Goal: Information Seeking & Learning: Learn about a topic

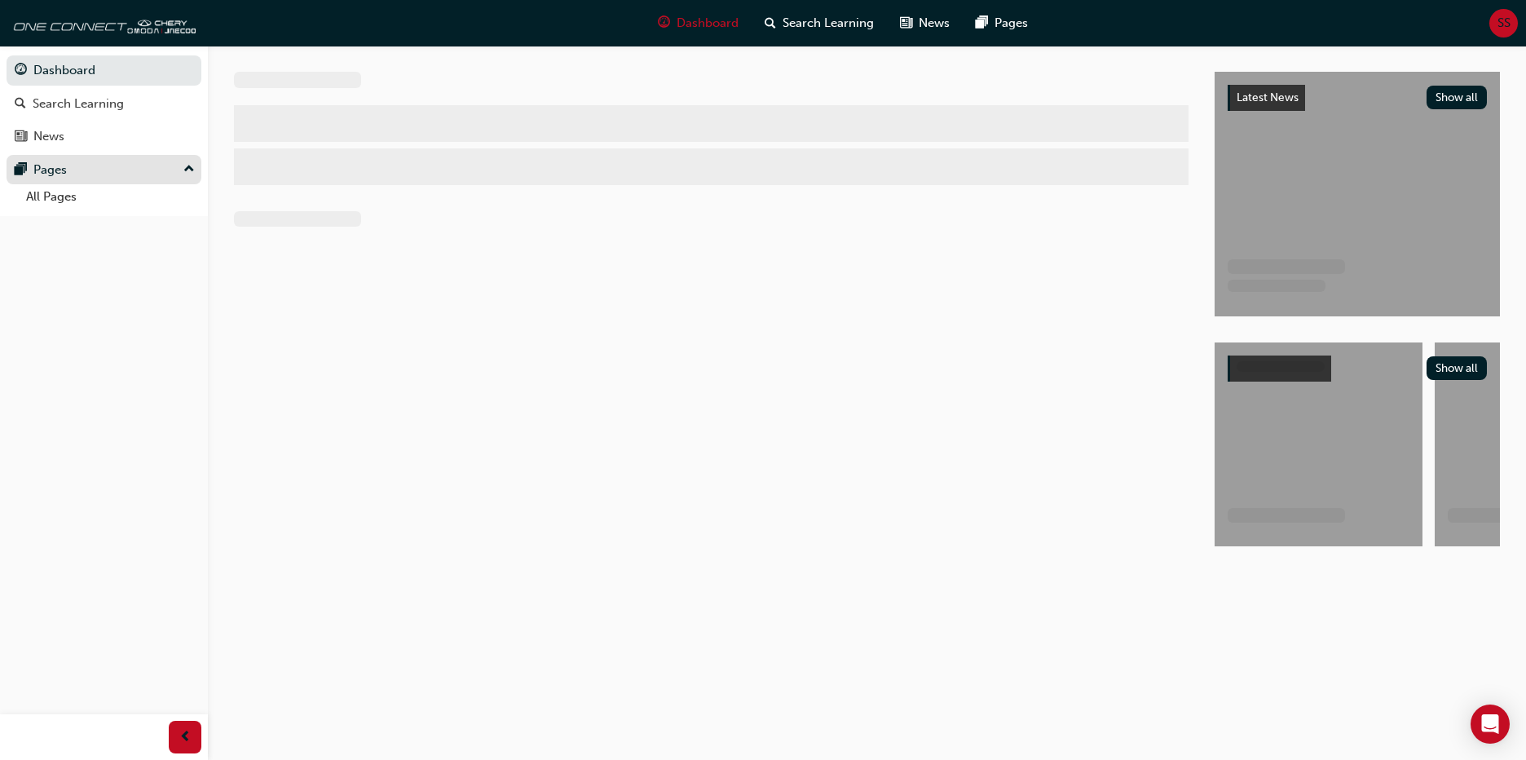
click at [141, 165] on div "Pages" at bounding box center [104, 170] width 178 height 20
click at [141, 165] on div "Dashboard Search Learning News Pages Pages" at bounding box center [104, 118] width 208 height 145
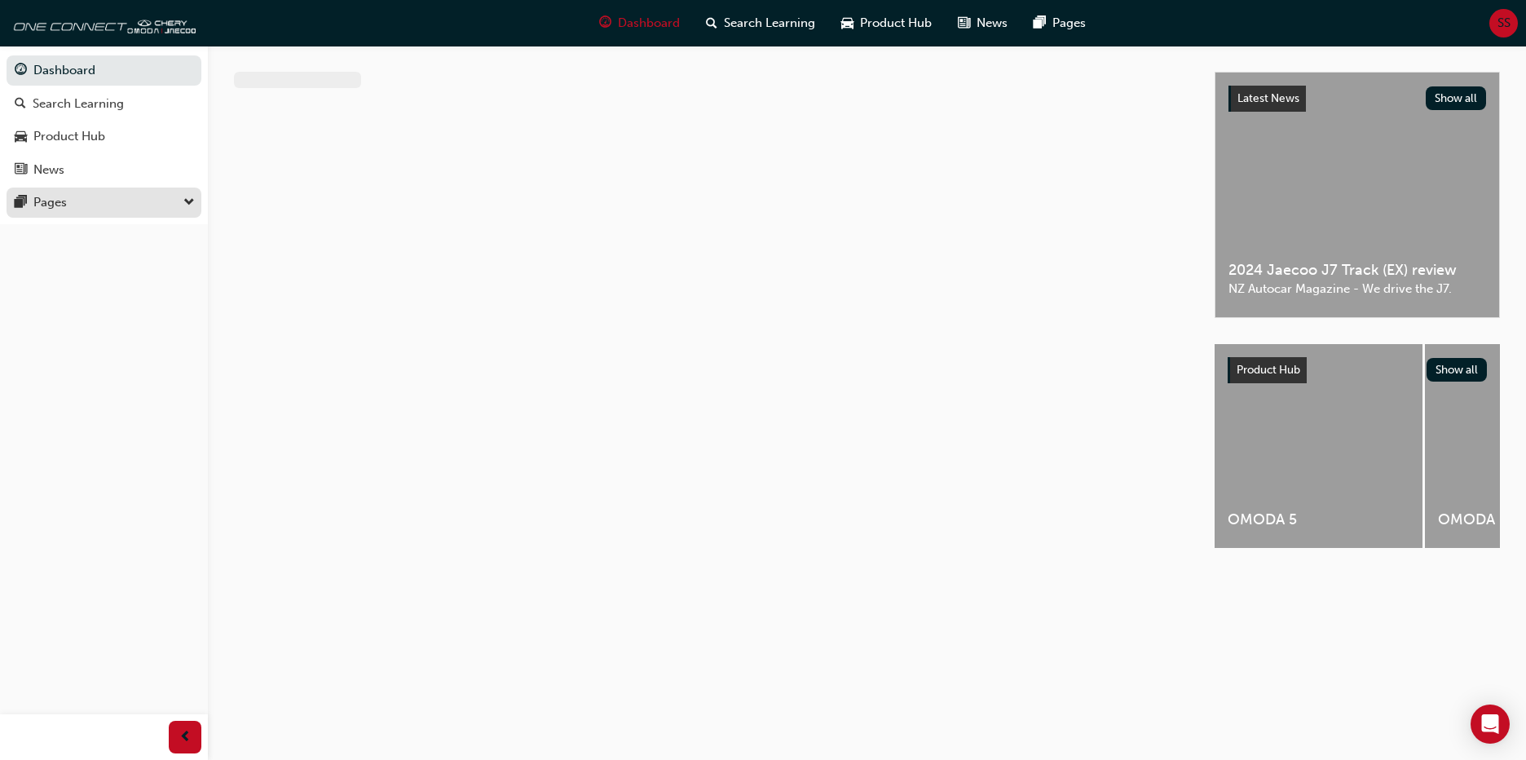
click at [62, 197] on div "Pages" at bounding box center [49, 202] width 33 height 19
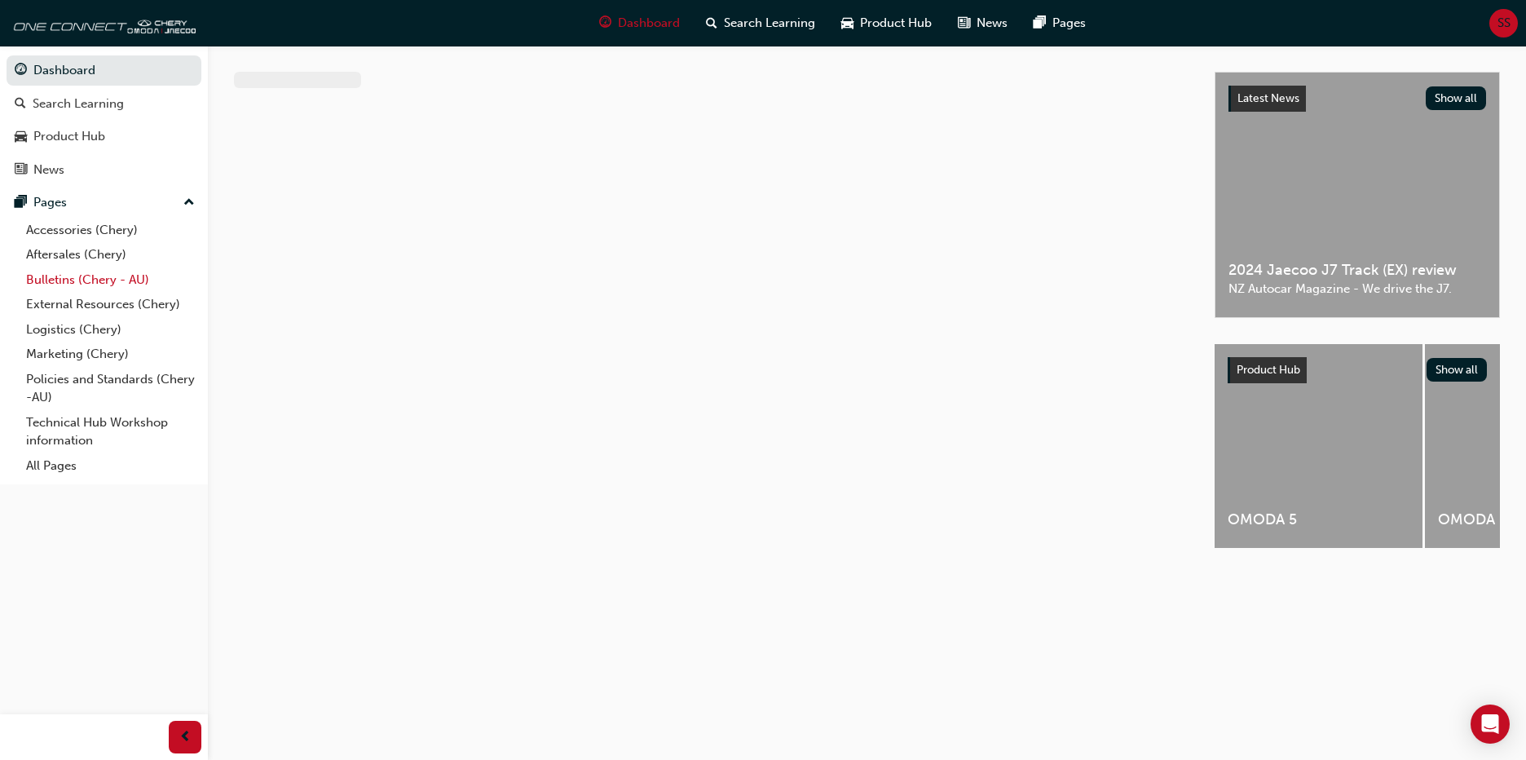
click at [109, 278] on link "Bulletins (Chery - AU)" at bounding box center [111, 279] width 182 height 25
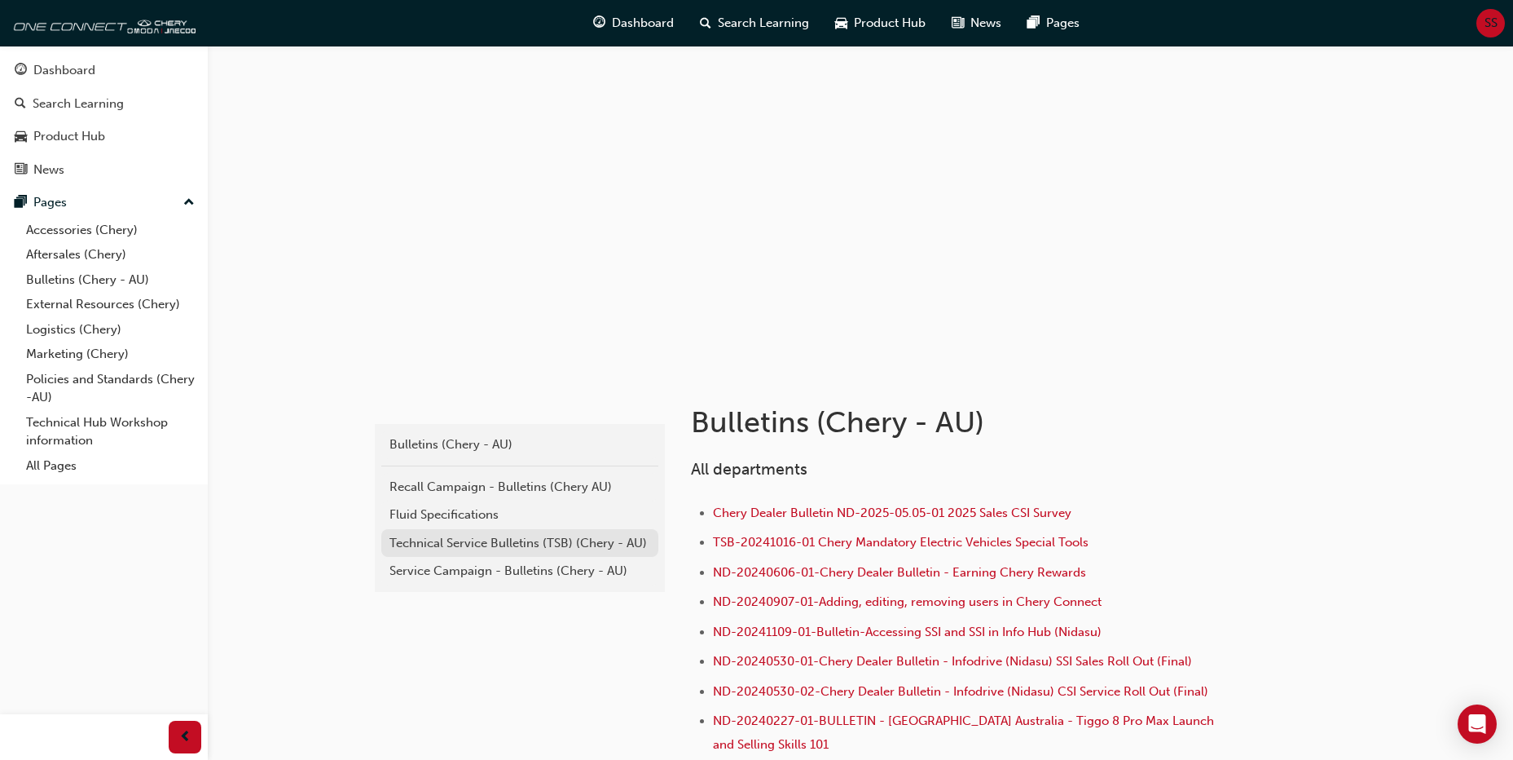
click at [576, 535] on div "Technical Service Bulletins (TSB) (Chery - AU)" at bounding box center [520, 543] width 261 height 19
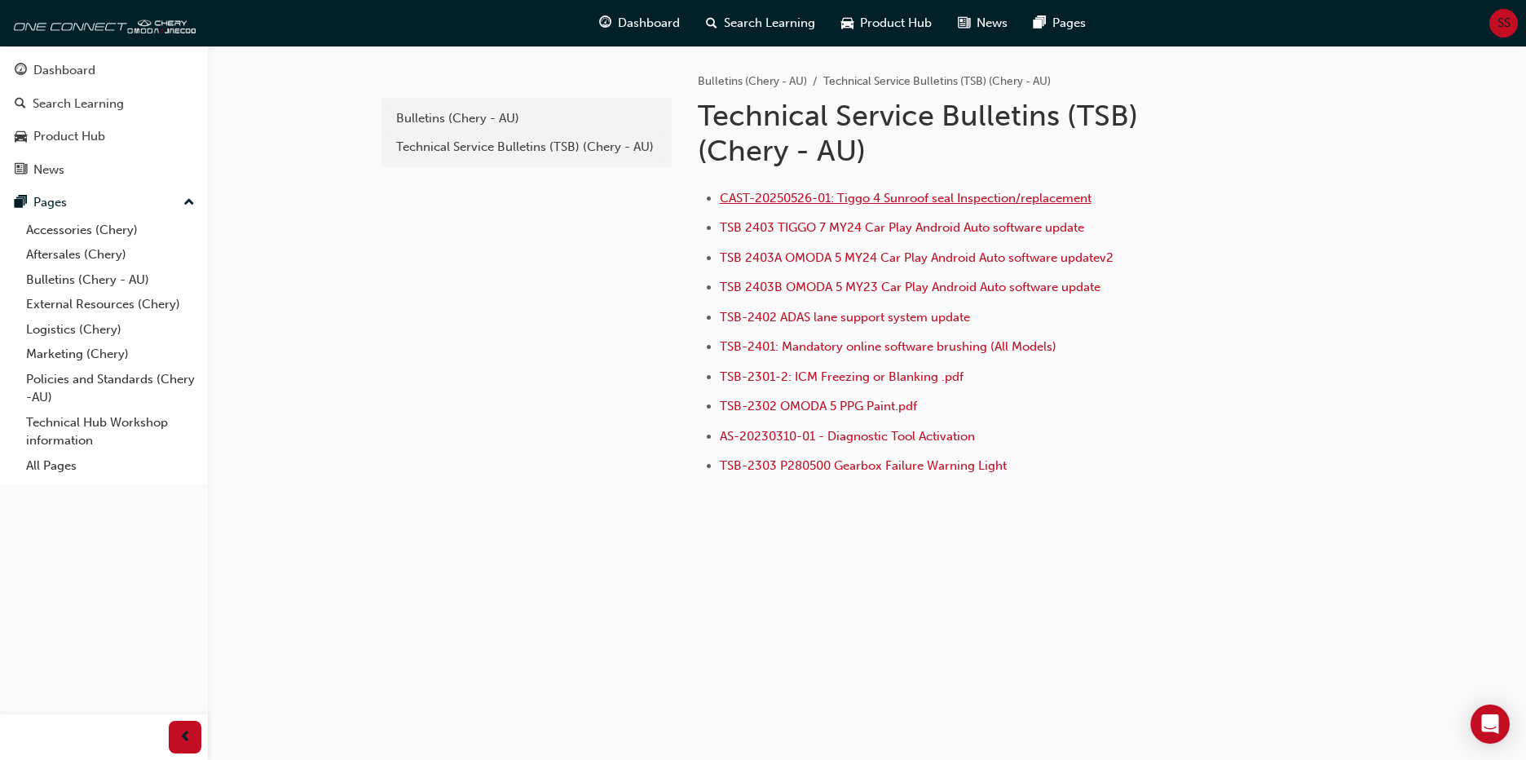
click at [939, 198] on span "CAST-20250526-01: Tiggo 4 Sunroof seal Inspection/replacement" at bounding box center [906, 198] width 372 height 15
